Goal: Transaction & Acquisition: Purchase product/service

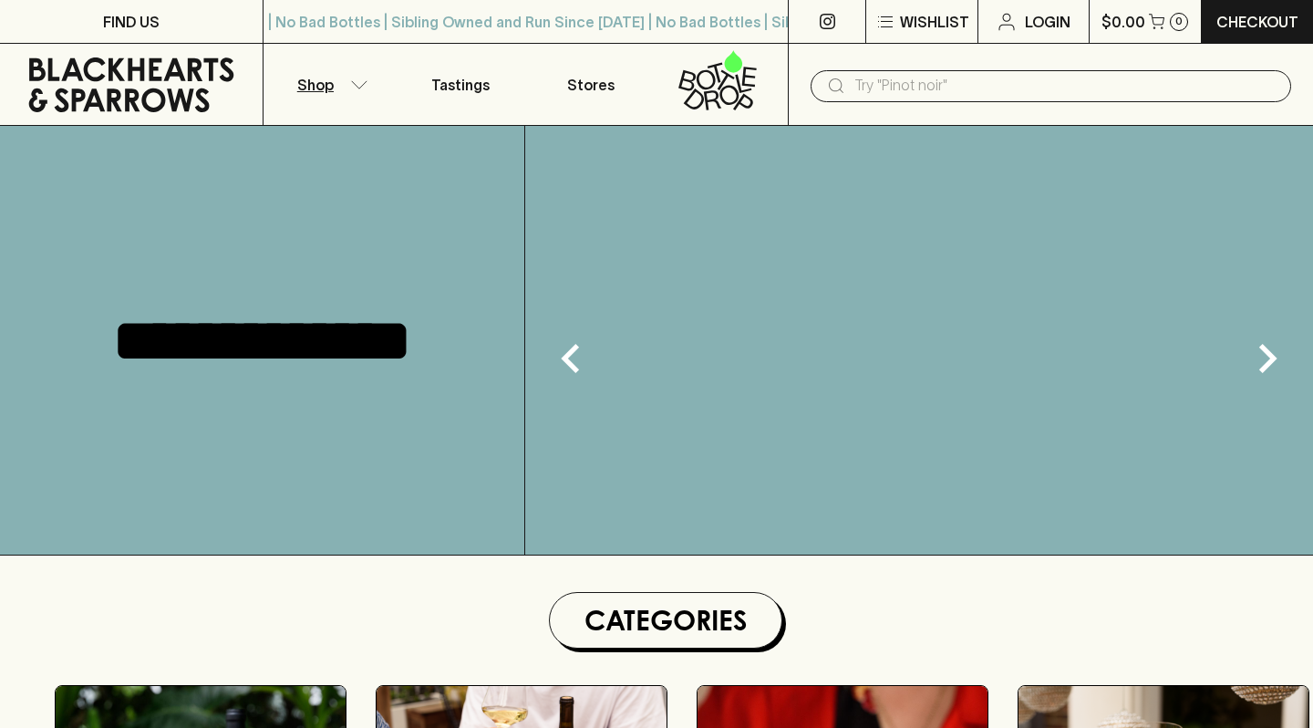
click at [425, 79] on link "Tastings" at bounding box center [460, 84] width 131 height 81
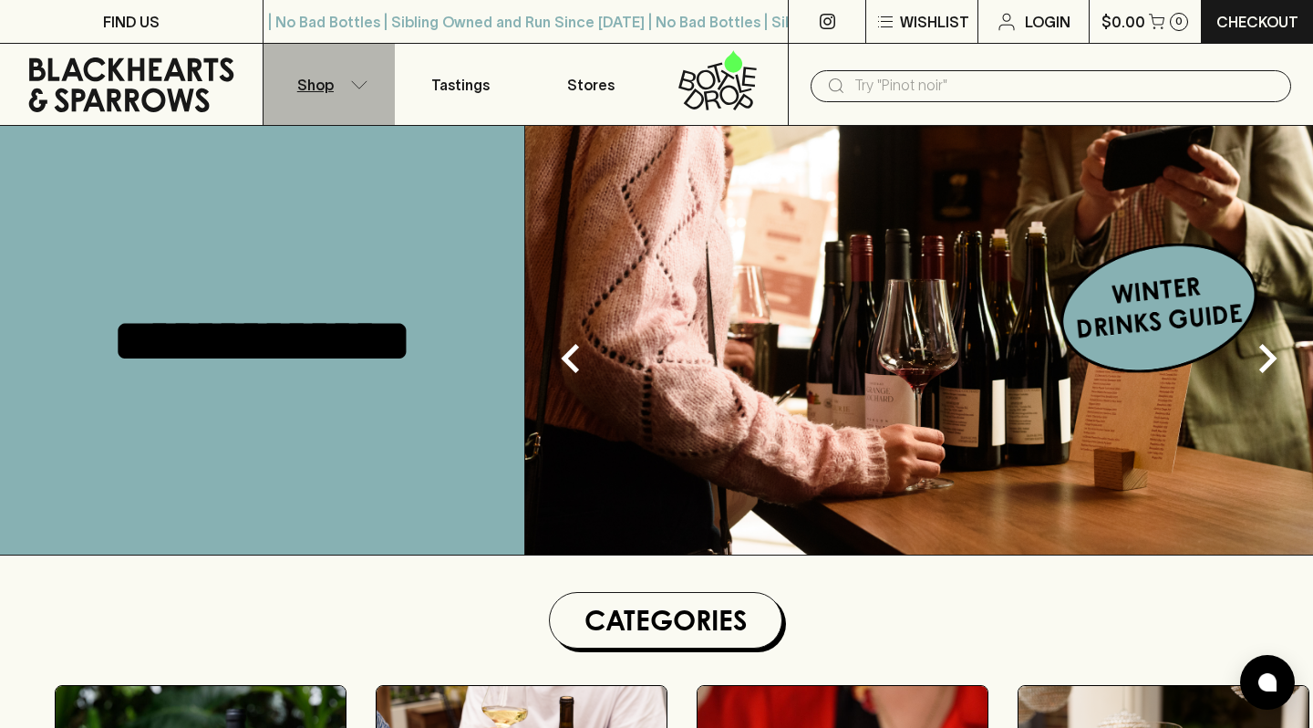
click at [383, 85] on button "Shop" at bounding box center [328, 84] width 131 height 81
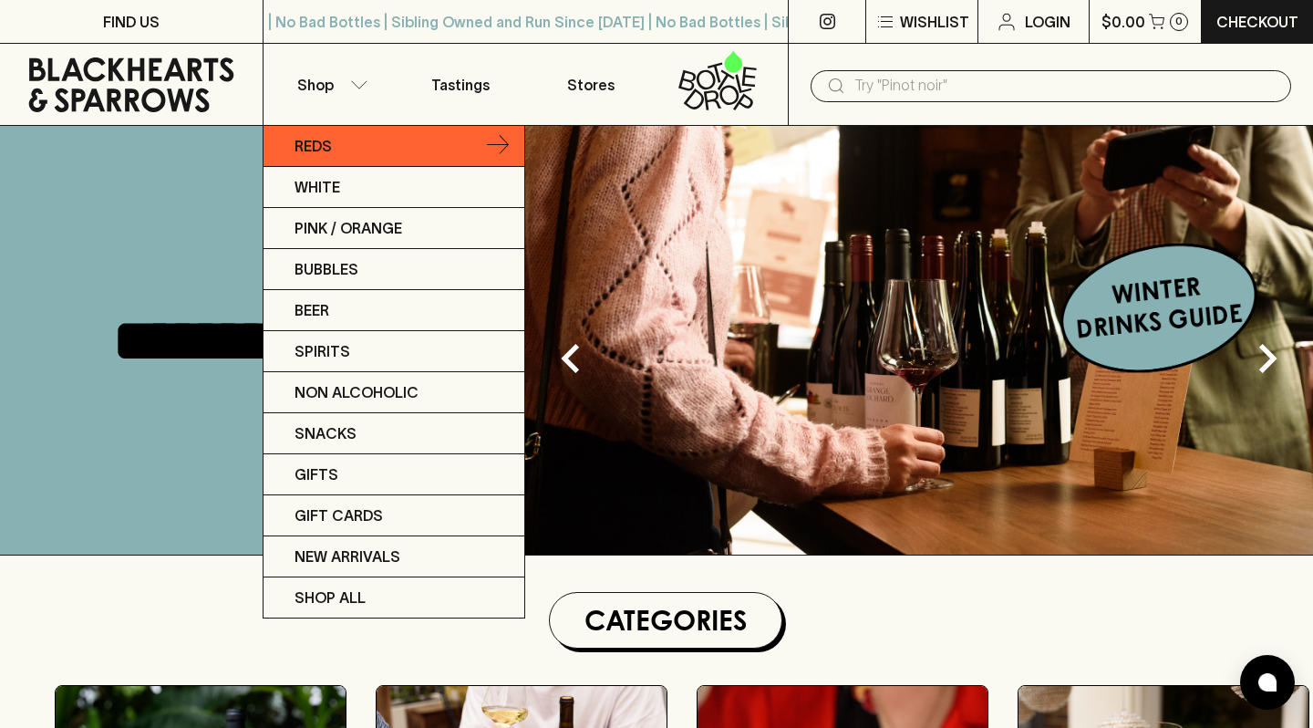
click at [321, 85] on div at bounding box center [656, 364] width 1313 height 728
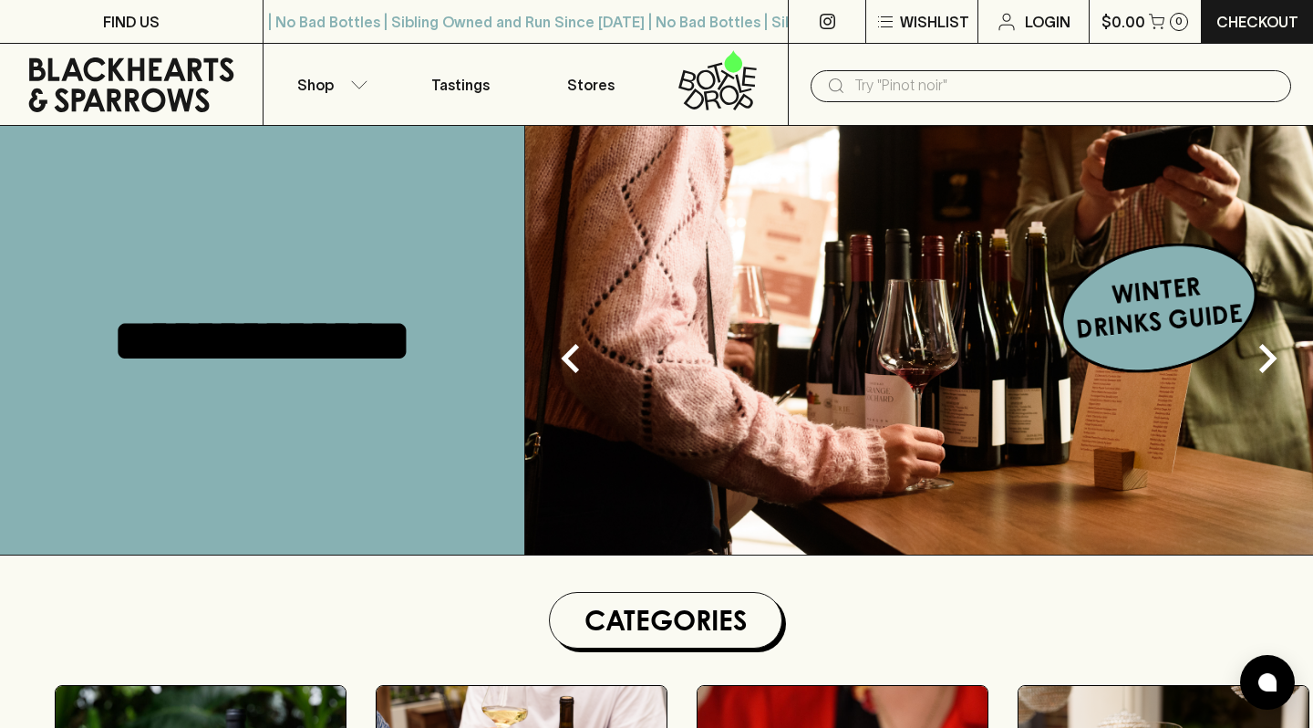
click at [313, 143] on p "Reds" at bounding box center [301, 136] width 28 height 13
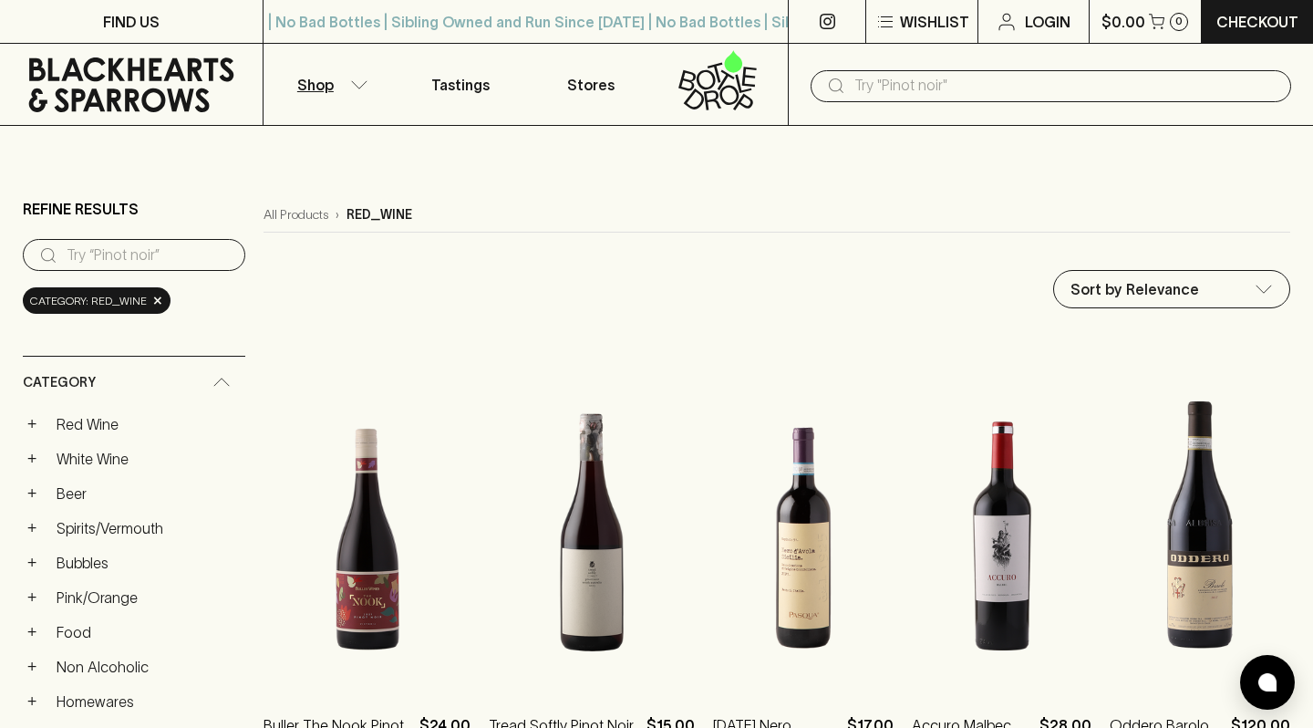
click at [136, 261] on input "search" at bounding box center [149, 255] width 164 height 29
click at [147, 260] on input "search" at bounding box center [149, 255] width 164 height 29
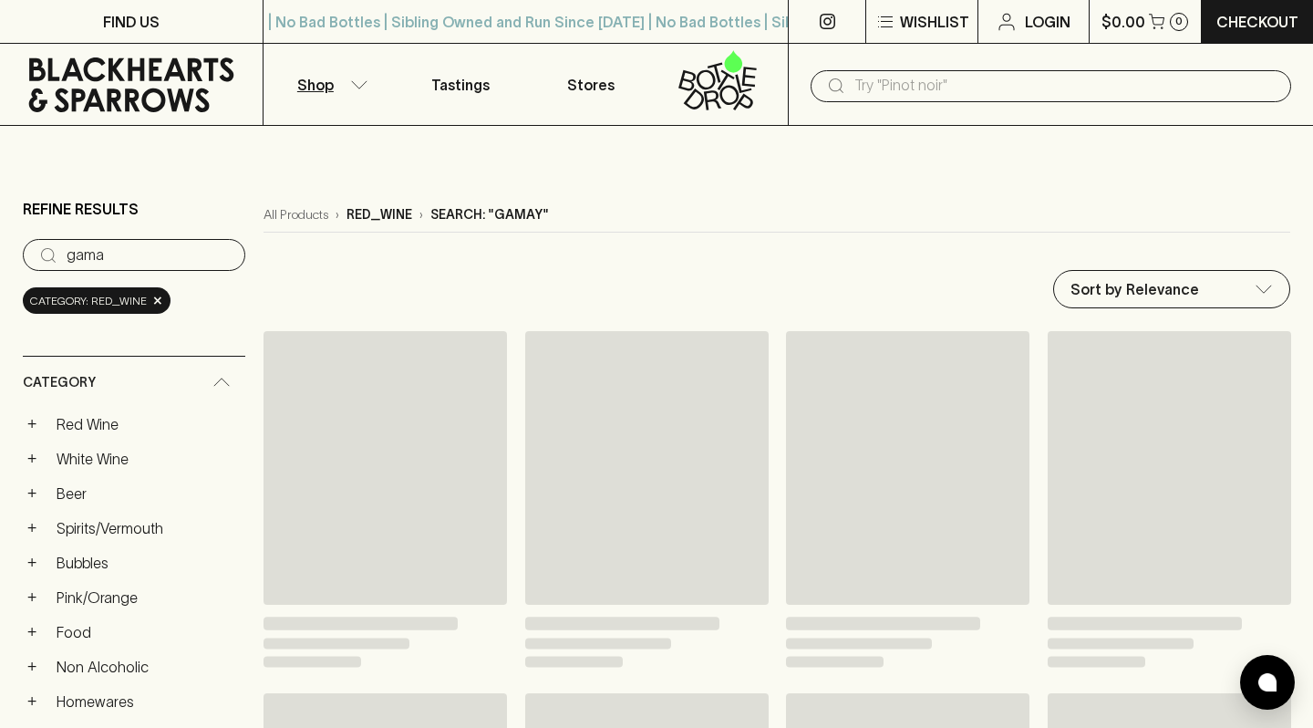
type input "gamay"
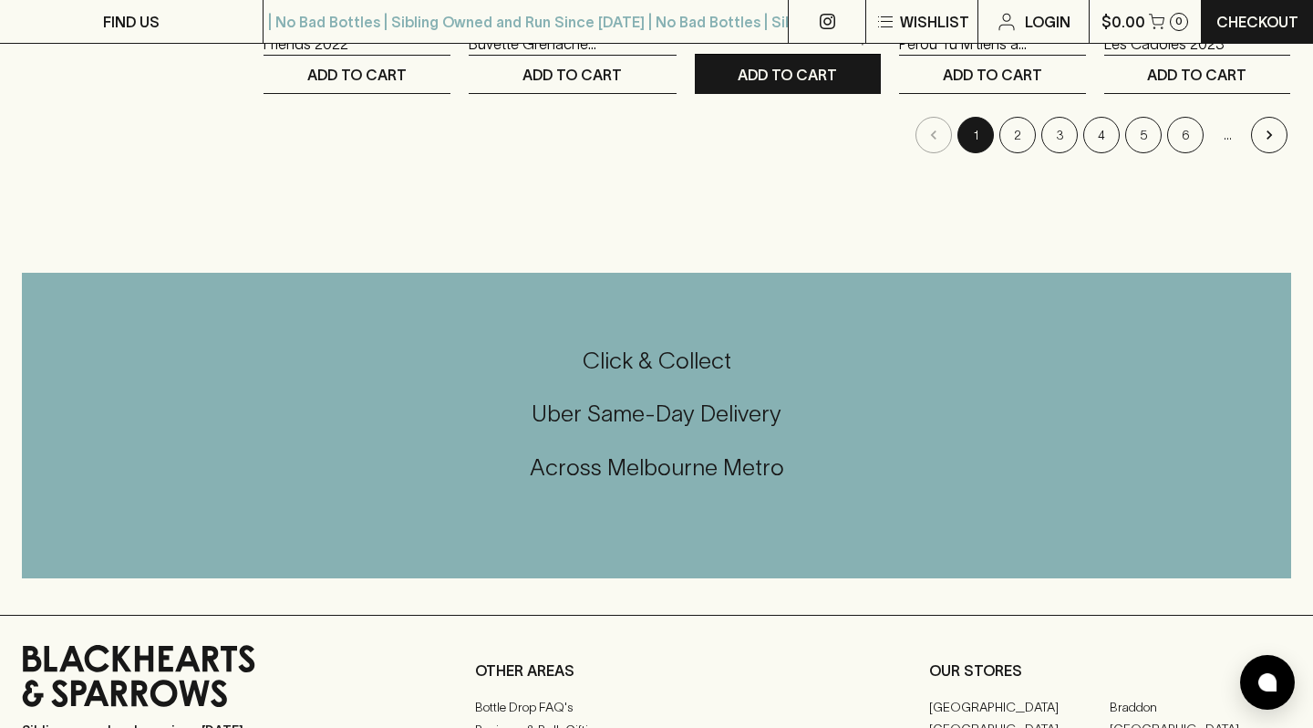
scroll to position [2156, 0]
